Goal: Transaction & Acquisition: Purchase product/service

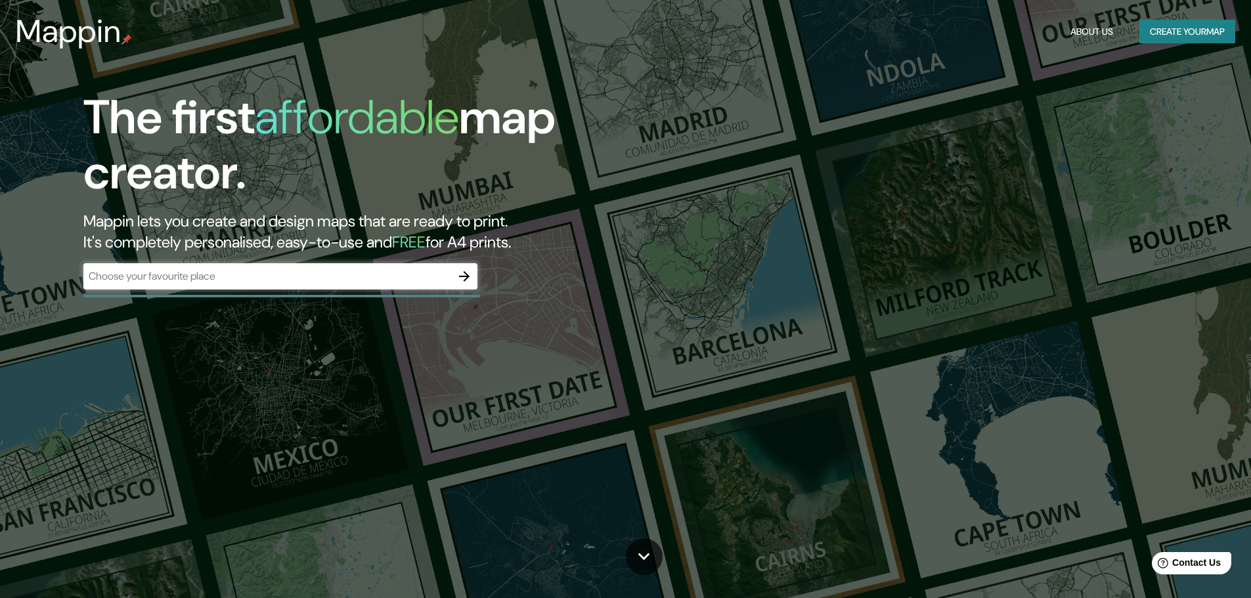
click at [387, 268] on div "​" at bounding box center [280, 276] width 394 height 26
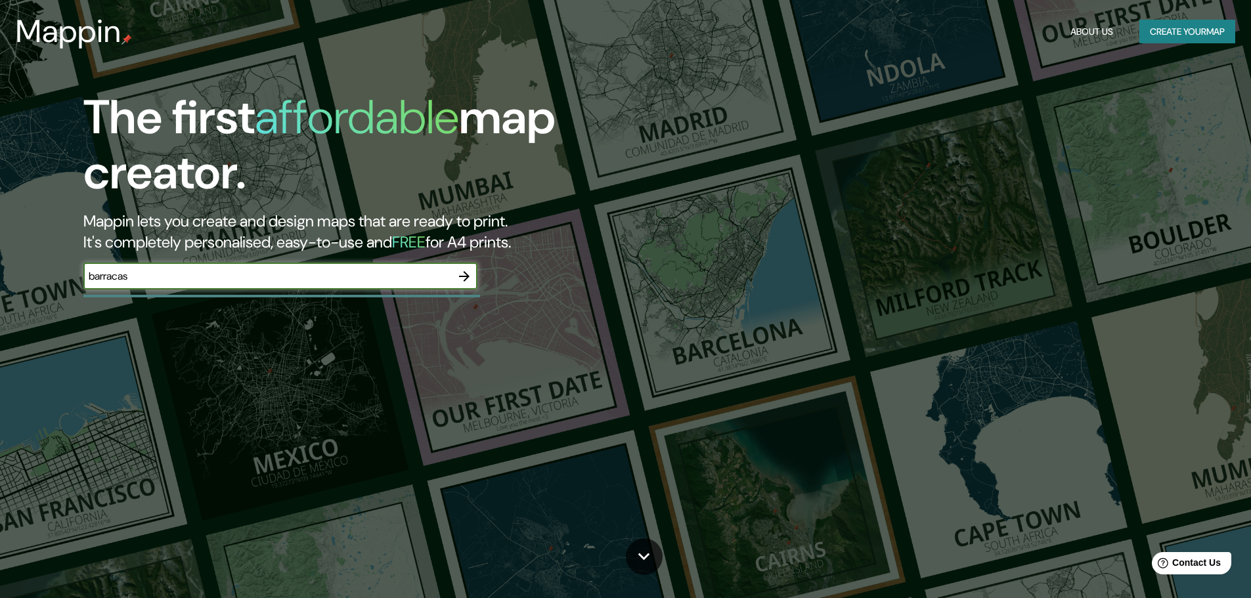
type input "barracas"
click at [479, 271] on div "The first affordable map creator. Mappin lets you create and design maps that a…" at bounding box center [396, 196] width 751 height 213
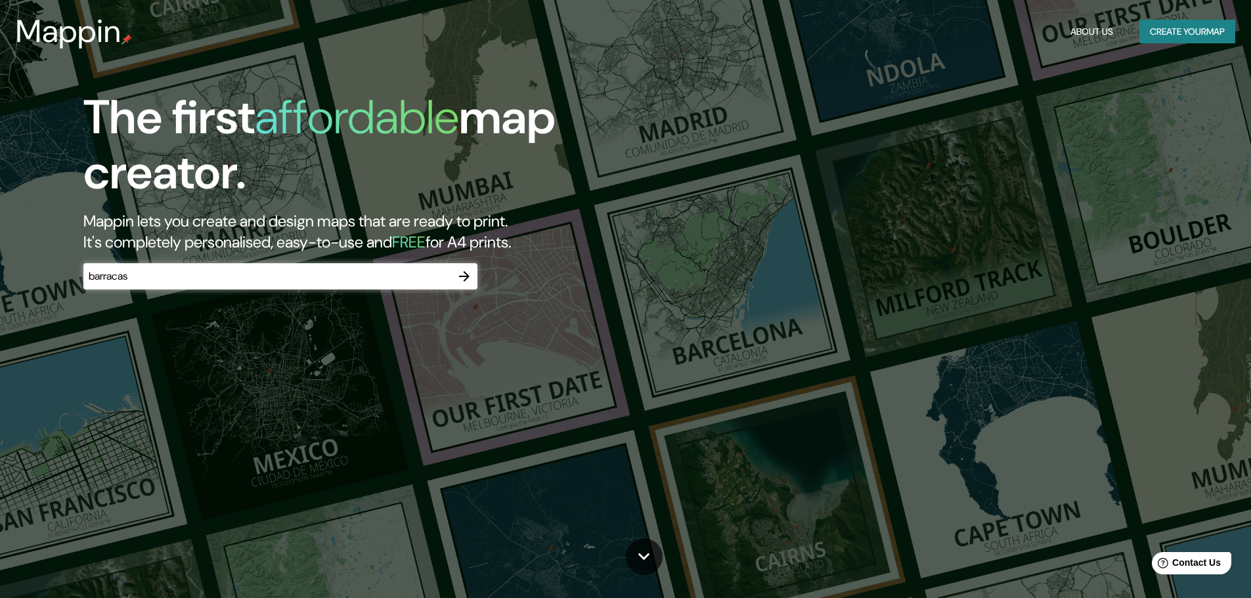
click at [470, 275] on icon "button" at bounding box center [464, 277] width 16 height 16
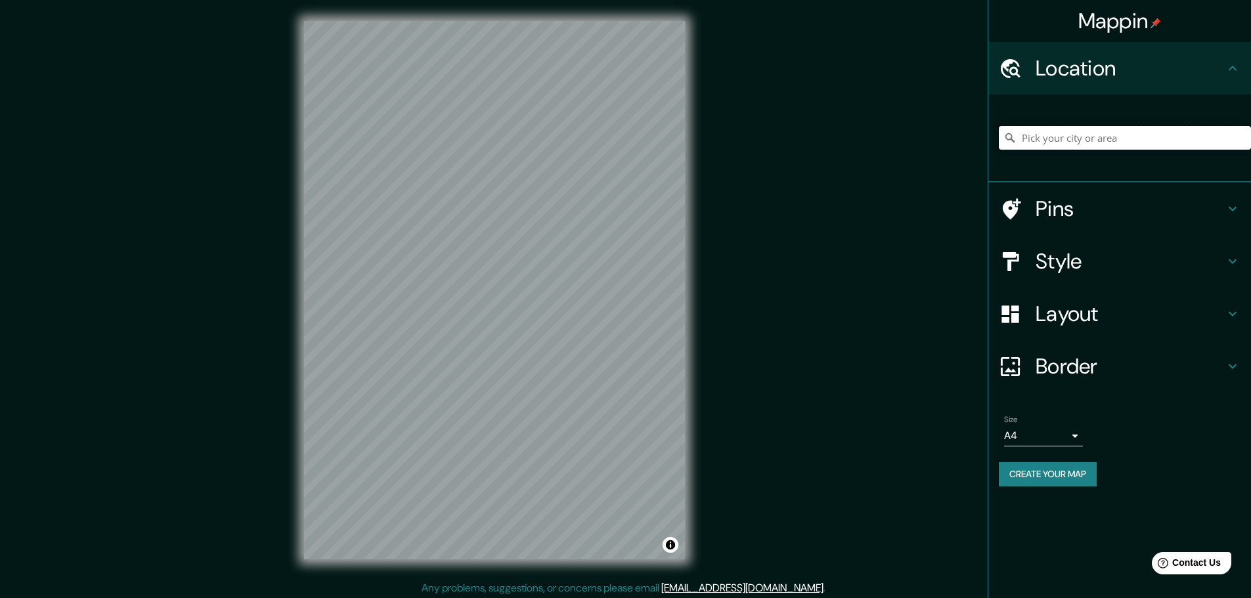
click at [1052, 134] on input "Pick your city or area" at bounding box center [1125, 138] width 252 height 24
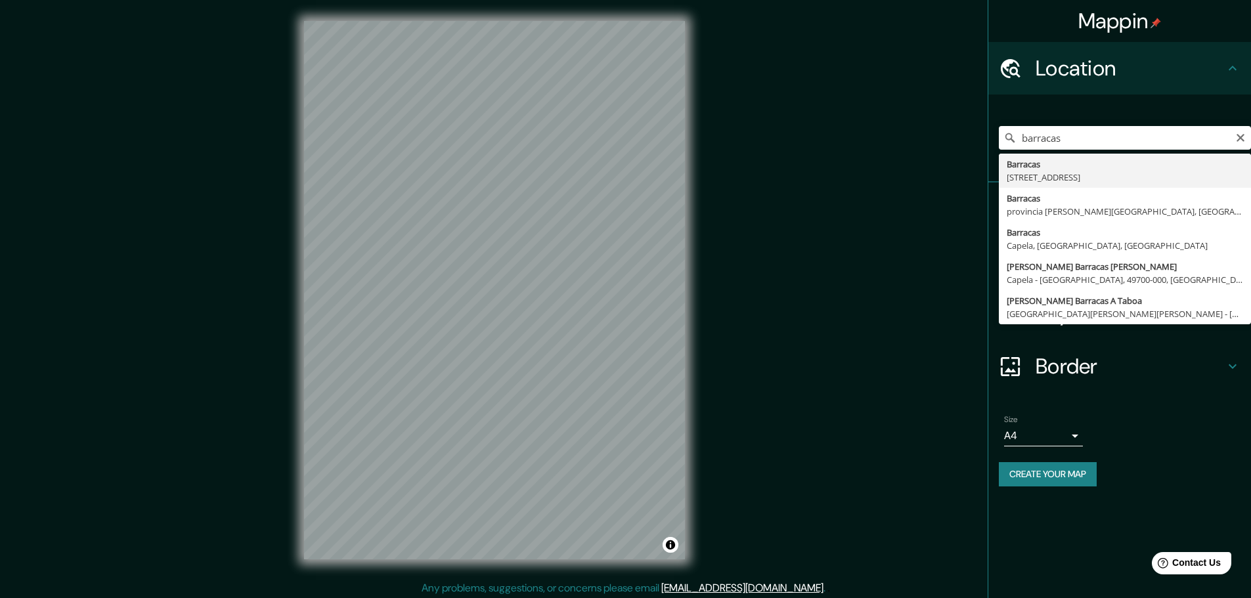
type input "[STREET_ADDRESS]"
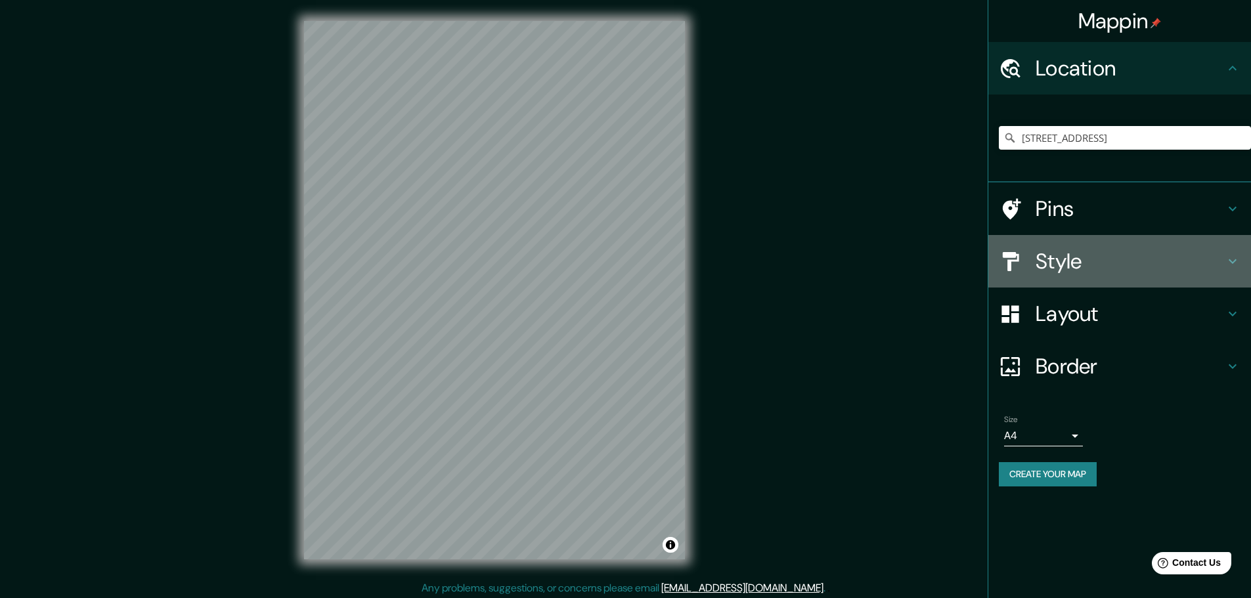
click at [1083, 259] on h4 "Style" at bounding box center [1130, 261] width 189 height 26
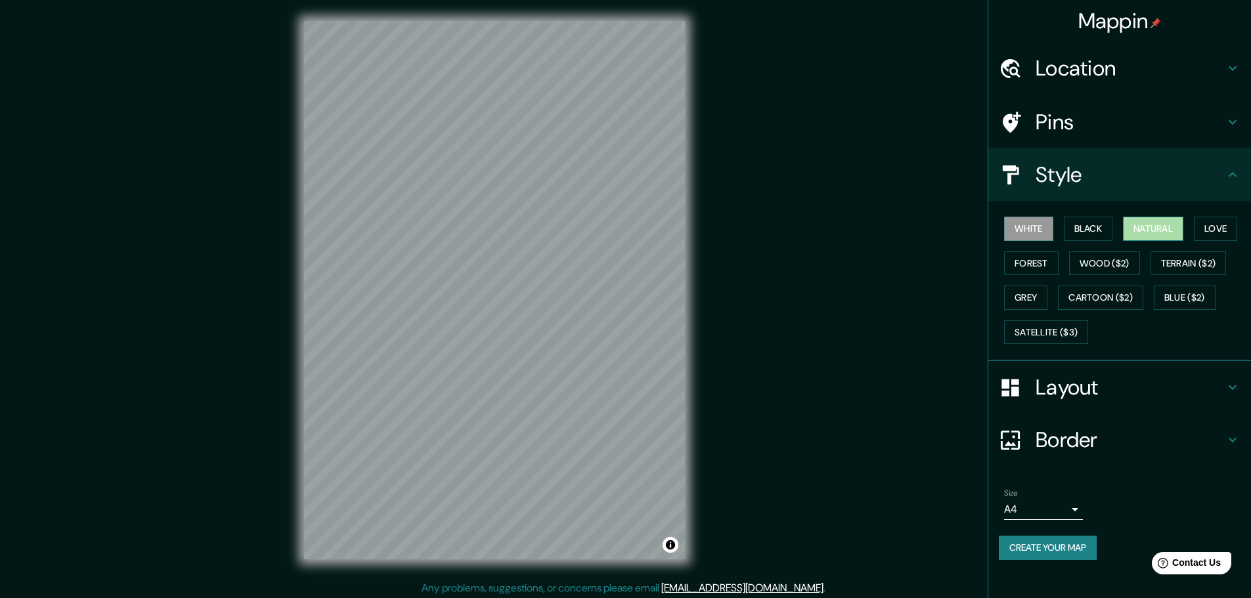
click at [1149, 224] on button "Natural" at bounding box center [1153, 229] width 60 height 24
click at [1131, 58] on h4 "Location" at bounding box center [1130, 68] width 189 height 26
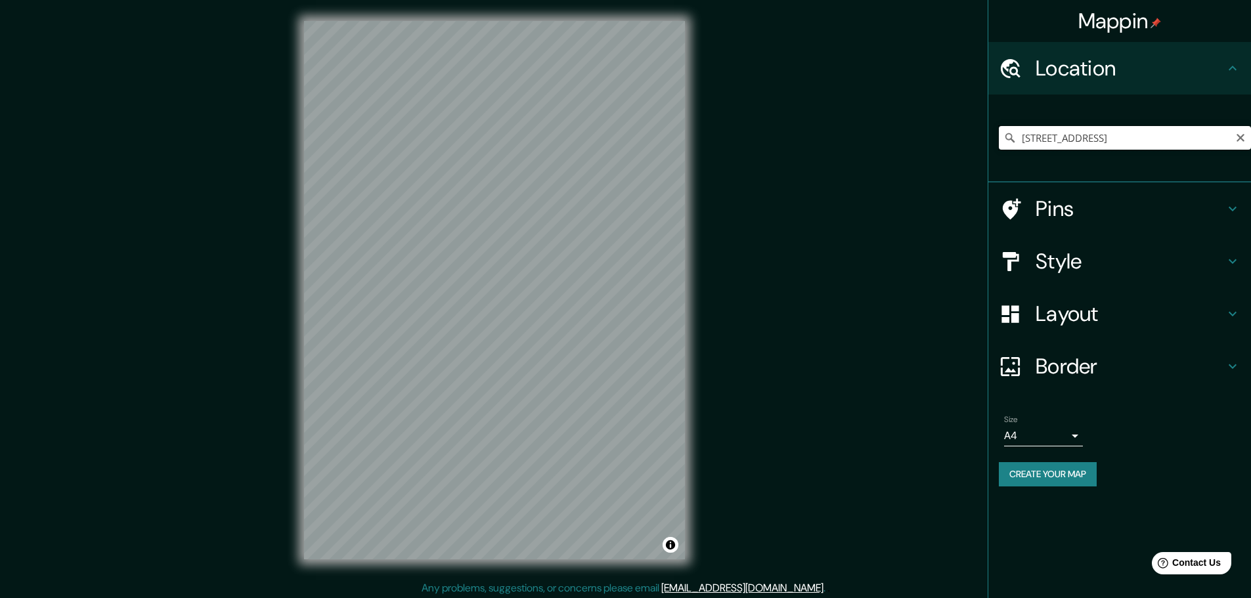
click at [1084, 133] on input "[STREET_ADDRESS]" at bounding box center [1125, 138] width 252 height 24
click at [890, 241] on div "Mappin Location [STREET_ADDRESS] Pins Style Layout Border Choose a border. Hint…" at bounding box center [625, 301] width 1251 height 602
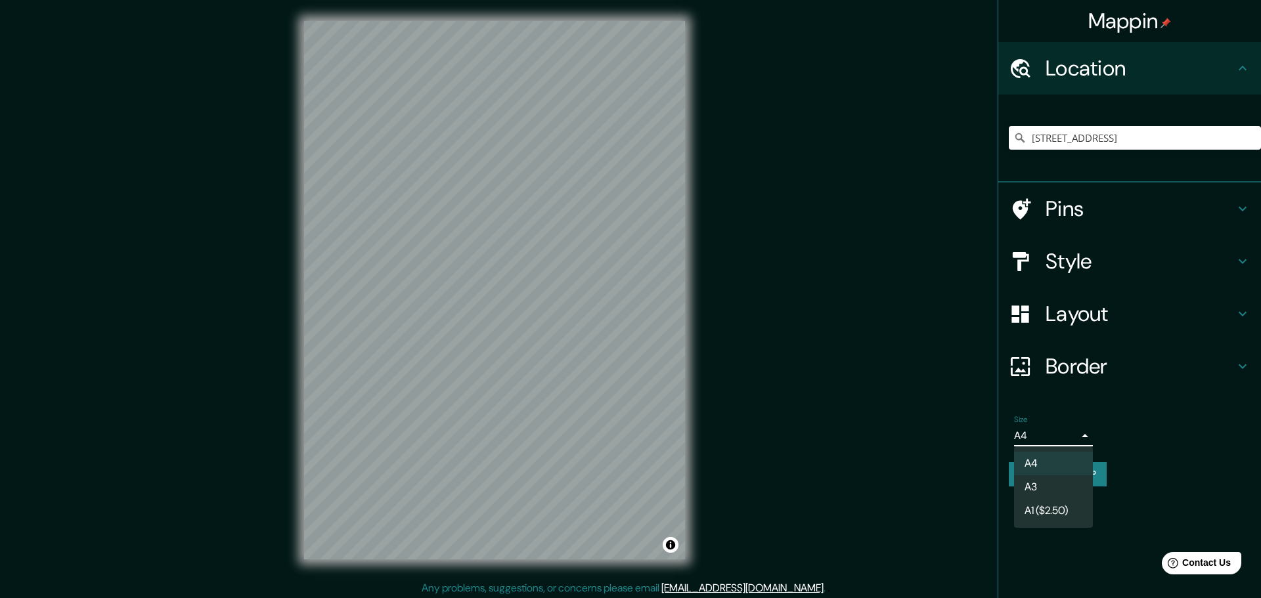
click at [1072, 429] on body "Mappin Location [STREET_ADDRESS] Pins Style Layout Border Choose a border. Hint…" at bounding box center [630, 299] width 1261 height 598
click at [1084, 433] on div at bounding box center [630, 299] width 1261 height 598
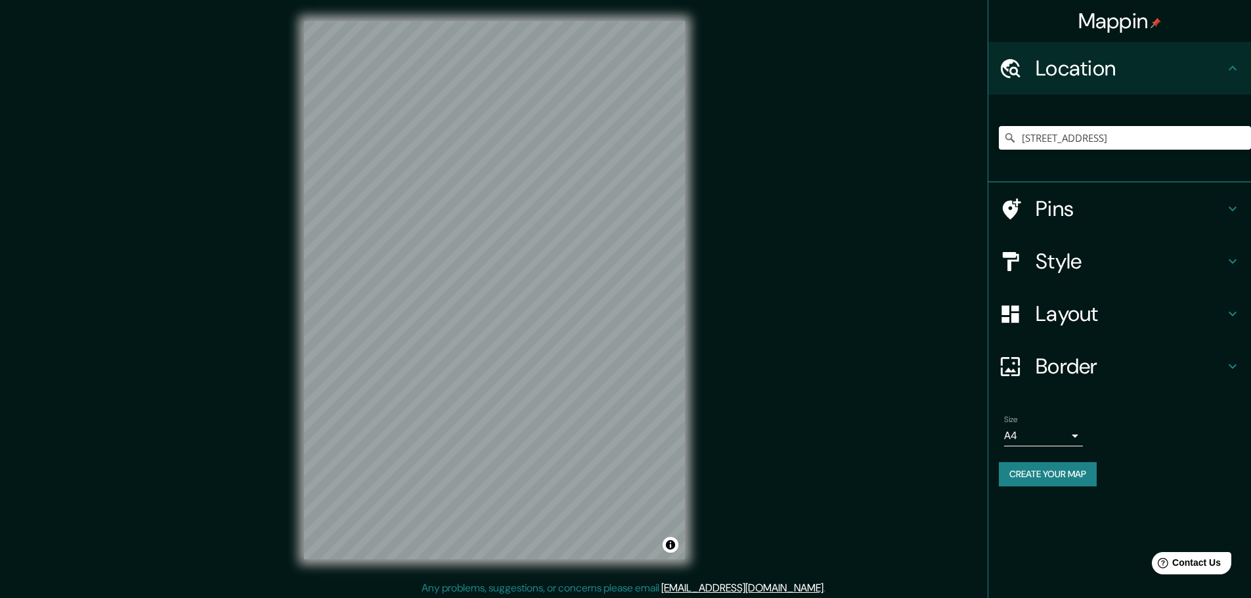
drag, startPoint x: 758, startPoint y: 457, endPoint x: 782, endPoint y: 454, distance: 24.5
click at [759, 457] on div "Mappin Location [STREET_ADDRESS] Pins Style Layout Border Choose a border. Hint…" at bounding box center [625, 301] width 1251 height 602
